Goal: Information Seeking & Learning: Check status

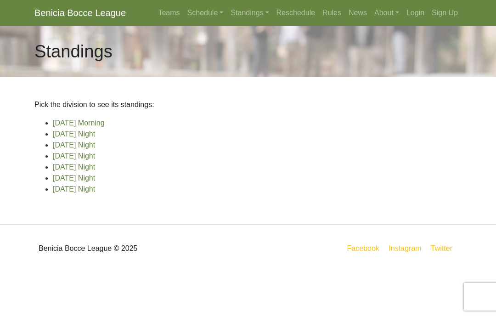
click at [89, 134] on link "[DATE] Night" at bounding box center [74, 134] width 42 height 8
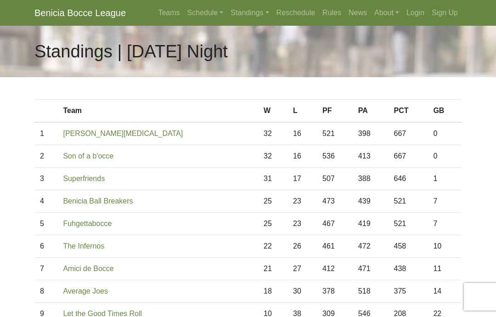
click at [15, 316] on body "Benicia Bocce League Teams Schedule Sunday Morning Sunday Night Monday Night Tu…" at bounding box center [248, 258] width 496 height 516
click at [354, 245] on td "472" at bounding box center [370, 246] width 36 height 22
click at [193, 16] on link "Schedule" at bounding box center [206, 13] width 44 height 18
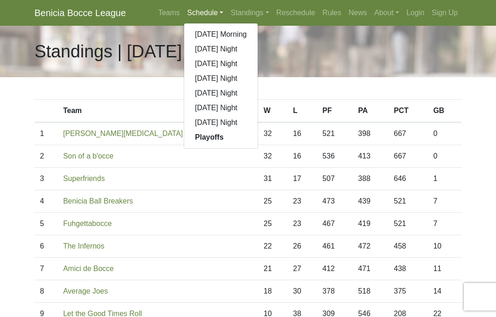
click at [221, 51] on link "[DATE] Night" at bounding box center [221, 49] width 74 height 15
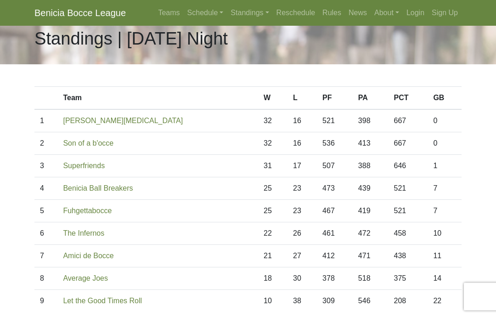
scroll to position [13, 0]
click at [233, 11] on link "Standings" at bounding box center [249, 13] width 45 height 18
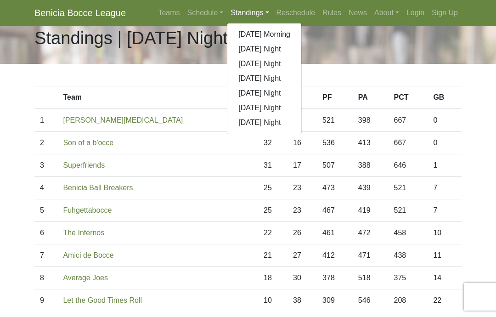
click at [271, 39] on link "[DATE] Morning" at bounding box center [264, 34] width 74 height 15
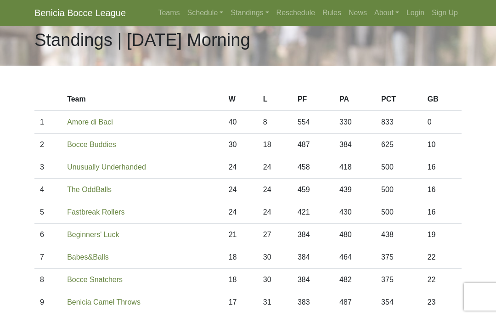
scroll to position [6, 0]
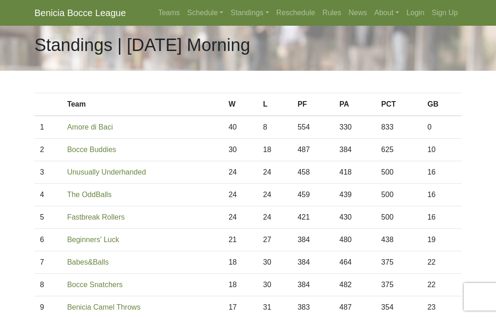
click at [243, 11] on link "Standings" at bounding box center [249, 13] width 45 height 18
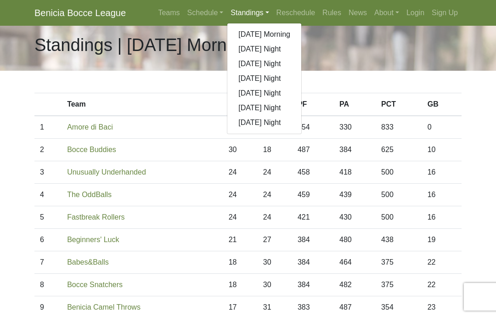
click at [269, 63] on link "[DATE] Night" at bounding box center [264, 63] width 74 height 15
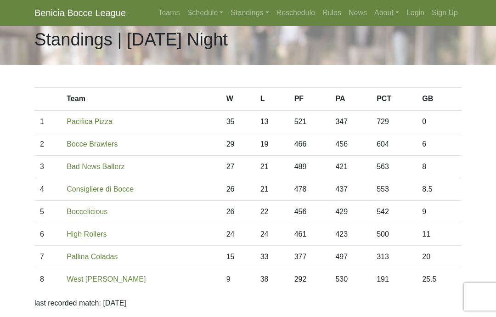
scroll to position [10, 0]
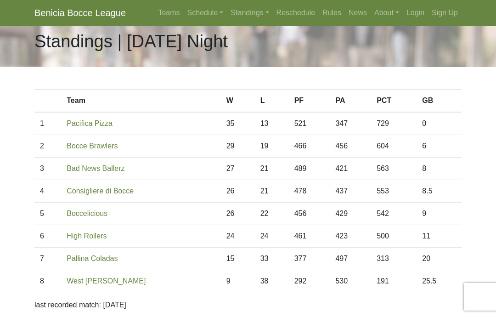
click at [238, 14] on link "Standings" at bounding box center [249, 13] width 45 height 18
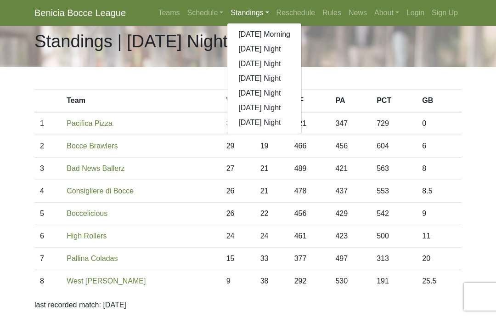
click at [271, 81] on link "[DATE] Night" at bounding box center [264, 78] width 74 height 15
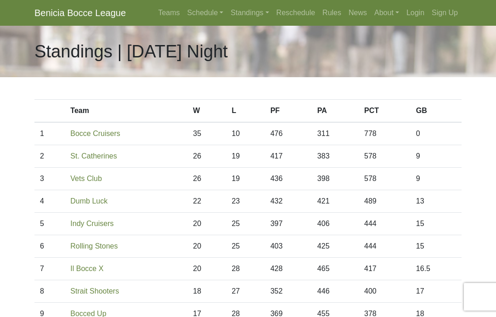
click at [235, 17] on link "Standings" at bounding box center [249, 13] width 45 height 18
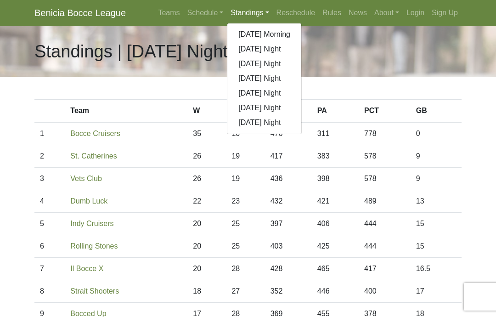
click at [271, 38] on link "[DATE] Morning" at bounding box center [264, 34] width 74 height 15
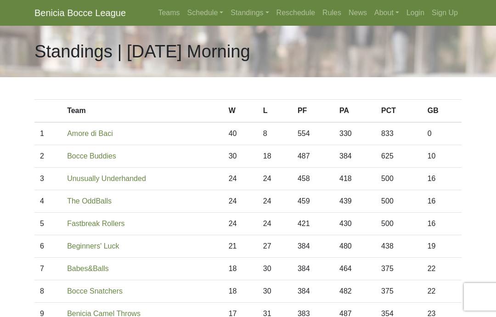
click at [240, 19] on link "Standings" at bounding box center [249, 13] width 45 height 18
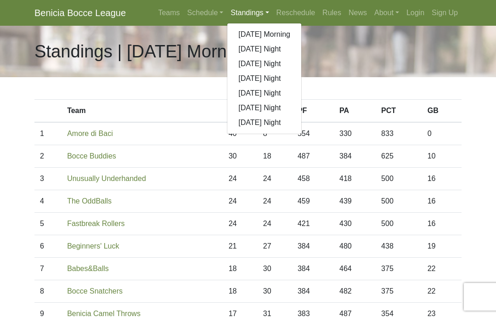
click at [270, 66] on link "[DATE] Night" at bounding box center [264, 63] width 74 height 15
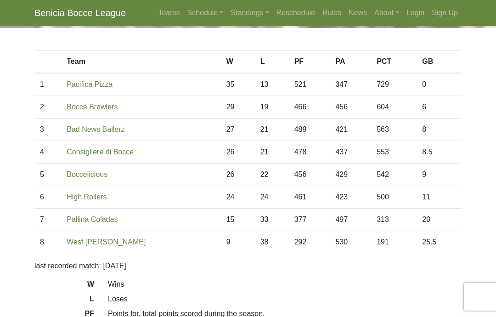
scroll to position [47, 0]
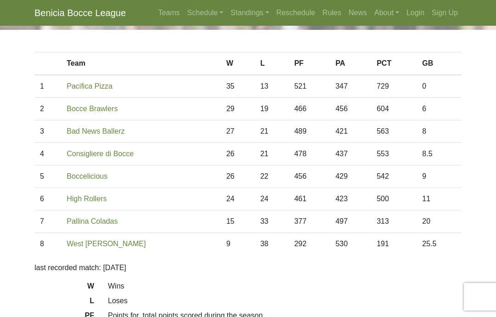
click at [241, 16] on link "Standings" at bounding box center [249, 13] width 45 height 18
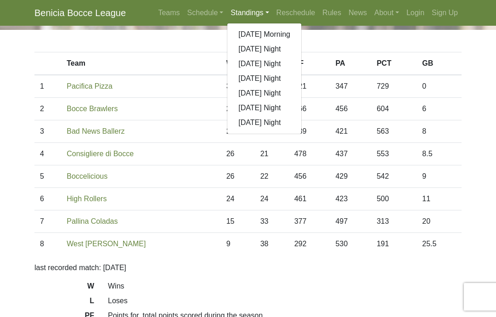
click at [268, 81] on link "[DATE] Night" at bounding box center [264, 78] width 74 height 15
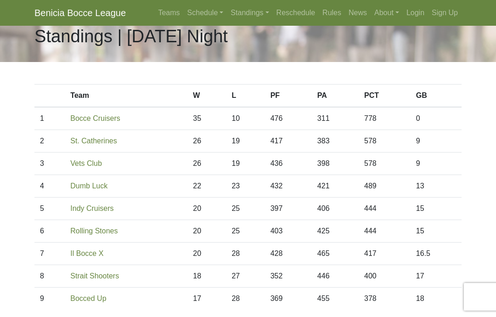
scroll to position [14, 0]
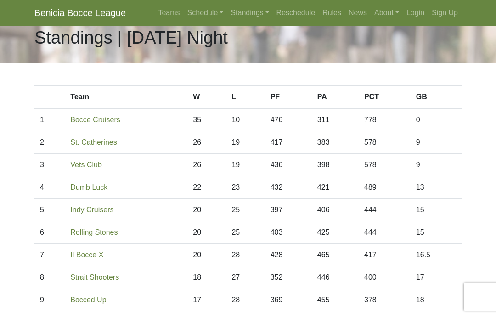
click at [247, 15] on link "Standings" at bounding box center [249, 13] width 45 height 18
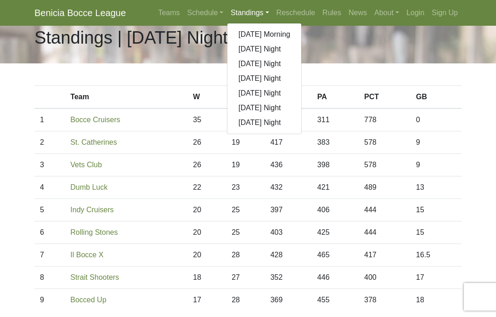
click at [280, 92] on link "[DATE] Night" at bounding box center [264, 93] width 74 height 15
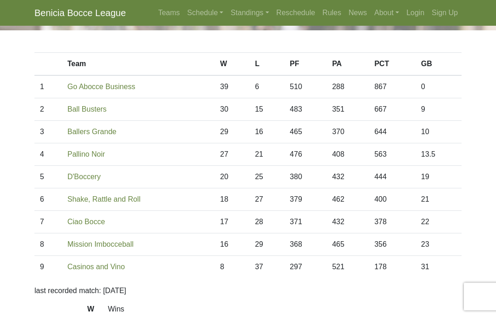
scroll to position [46, 0]
click at [236, 21] on link "Standings" at bounding box center [249, 13] width 45 height 18
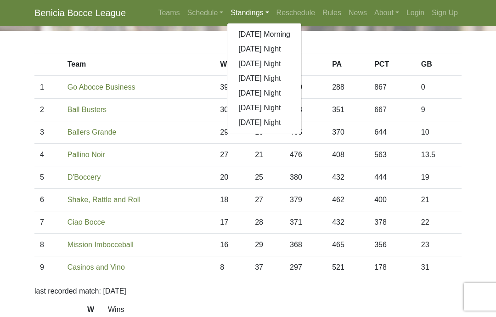
click at [273, 107] on link "[DATE] Night" at bounding box center [264, 107] width 74 height 15
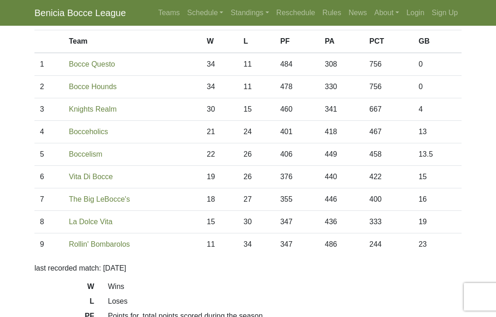
scroll to position [69, 0]
click at [241, 14] on link "Standings" at bounding box center [249, 13] width 45 height 18
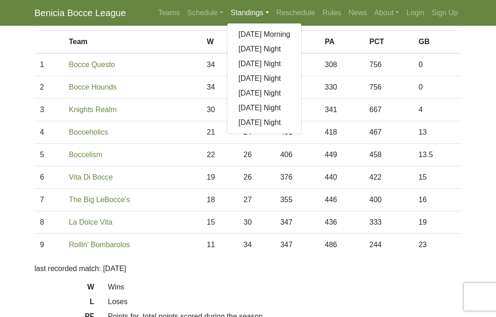
click at [263, 125] on link "[DATE] Night" at bounding box center [264, 122] width 74 height 15
